Goal: Task Accomplishment & Management: Manage account settings

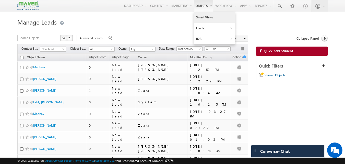
click at [206, 16] on link "Smart Views" at bounding box center [214, 17] width 41 height 11
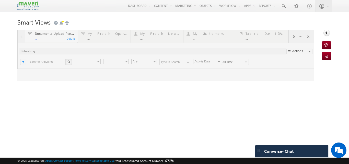
type input "Current User"
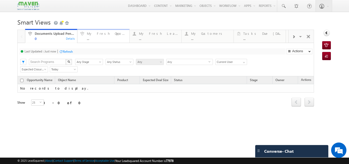
click at [110, 37] on div "..." at bounding box center [106, 39] width 39 height 4
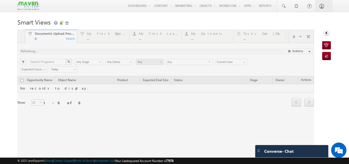
click at [290, 37] on div at bounding box center [165, 95] width 297 height 131
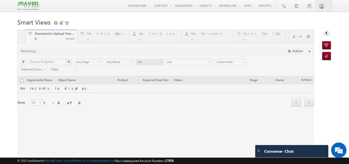
click at [290, 37] on div at bounding box center [165, 95] width 297 height 131
click at [349, 163] on html "Menu Nayana B lsq1@ maven -sili con.c om" at bounding box center [174, 86] width 349 height 173
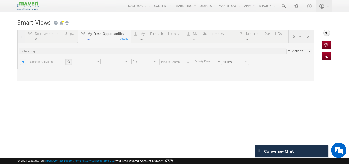
click at [290, 37] on div at bounding box center [165, 55] width 297 height 51
type input "Current User"
click at [290, 37] on div at bounding box center [165, 55] width 297 height 51
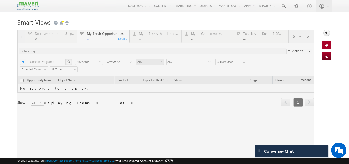
click at [293, 38] on div at bounding box center [165, 95] width 297 height 131
click at [291, 37] on div at bounding box center [165, 95] width 297 height 131
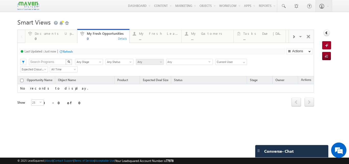
click at [292, 37] on span at bounding box center [293, 37] width 3 height 4
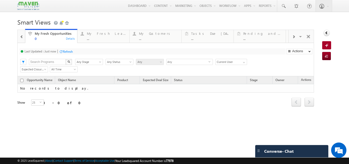
click at [292, 37] on span at bounding box center [293, 37] width 3 height 4
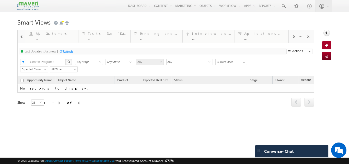
click at [292, 37] on span at bounding box center [293, 37] width 3 height 4
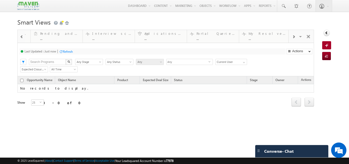
click at [292, 37] on span at bounding box center [293, 37] width 3 height 4
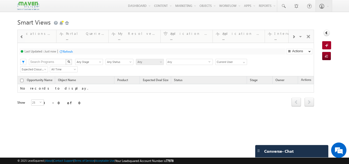
click at [292, 37] on span at bounding box center [293, 37] width 3 height 4
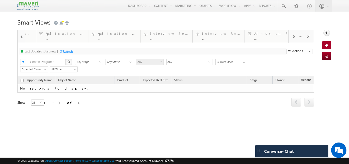
click at [292, 37] on span at bounding box center [293, 37] width 3 height 4
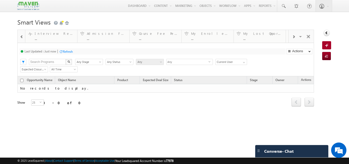
click at [292, 37] on span at bounding box center [293, 37] width 3 height 4
click at [212, 37] on div "..." at bounding box center [210, 39] width 39 height 4
click at [242, 65] on input "Current User" at bounding box center [231, 62] width 32 height 6
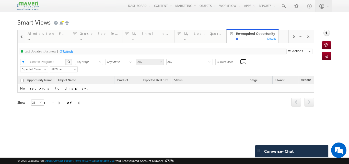
click at [243, 62] on span at bounding box center [244, 62] width 4 height 4
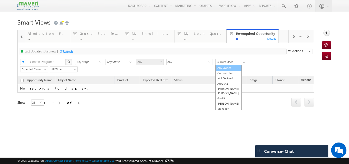
click at [226, 68] on link "Any Owner" at bounding box center [228, 68] width 26 height 6
type input "Any Owner"
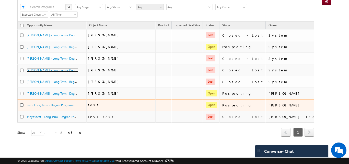
scroll to position [55, 0]
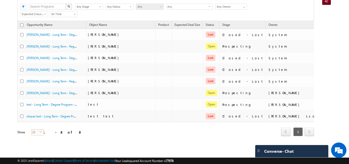
click at [40, 133] on span "select" at bounding box center [42, 133] width 4 height 9
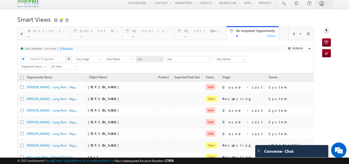
scroll to position [0, 0]
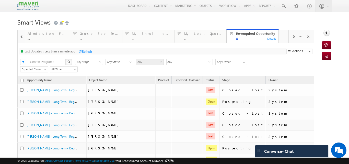
click at [292, 38] on span at bounding box center [293, 37] width 3 height 4
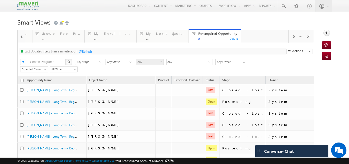
click at [291, 38] on div "Visible Tabs Documents Upload Pending Default My Fresh Opportunities Default My…" at bounding box center [301, 36] width 25 height 12
click at [290, 38] on div "Visible Tabs Documents Upload Pending Default My Fresh Opportunities Default My…" at bounding box center [301, 36] width 25 height 12
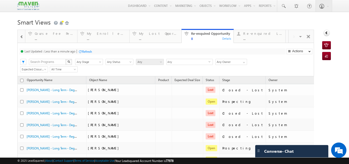
click at [289, 38] on div "Visible Tabs Documents Upload Pending Default My Fresh Opportunities Default My…" at bounding box center [301, 36] width 25 height 12
